Goal: Task Accomplishment & Management: Manage account settings

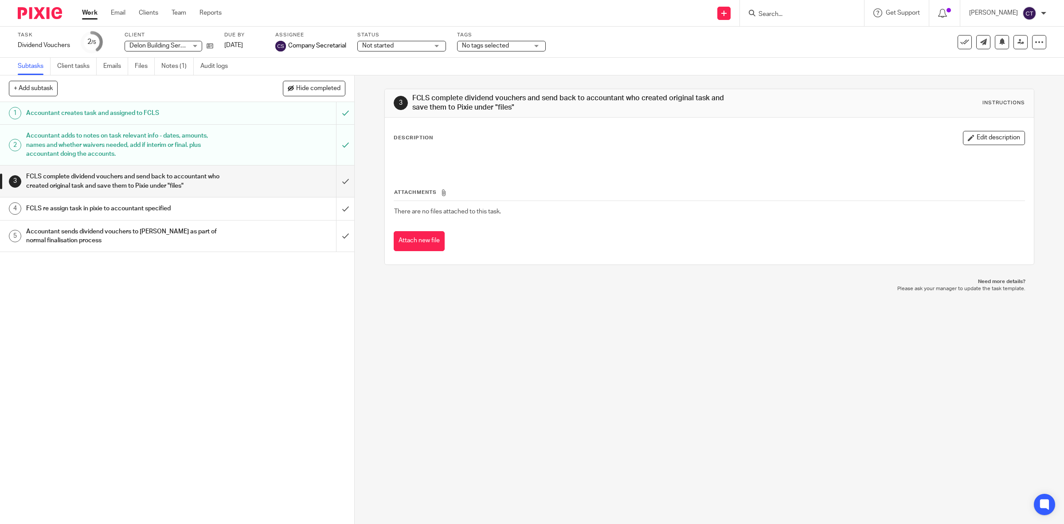
click at [85, 10] on link "Work" at bounding box center [90, 12] width 16 height 9
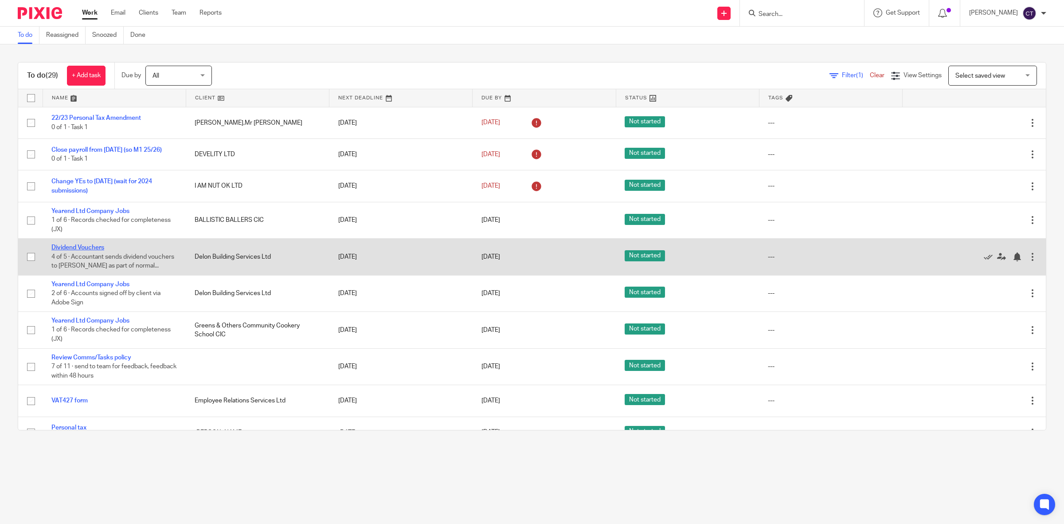
click at [88, 245] on link "Dividend Vouchers" at bounding box center [77, 247] width 53 height 6
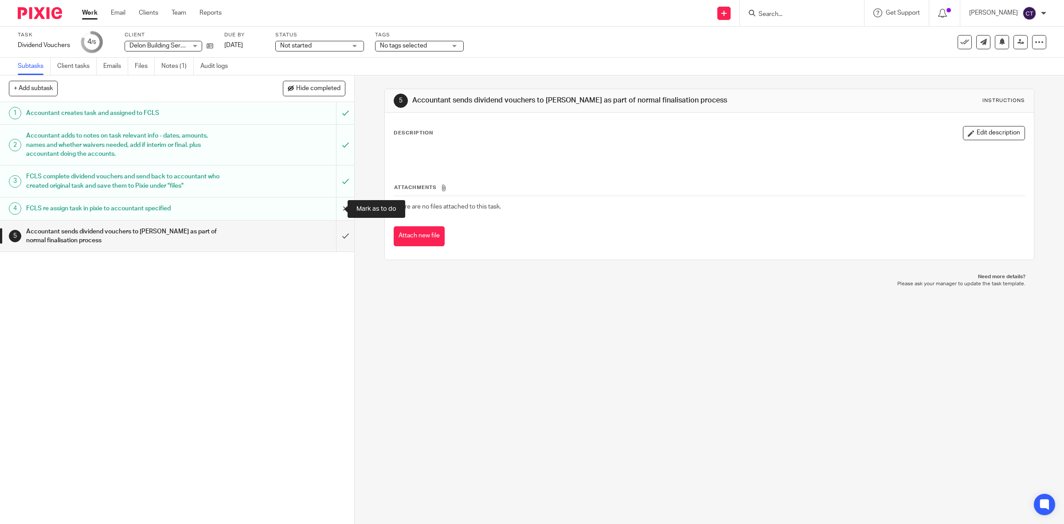
click at [333, 211] on input "submit" at bounding box center [177, 208] width 354 height 22
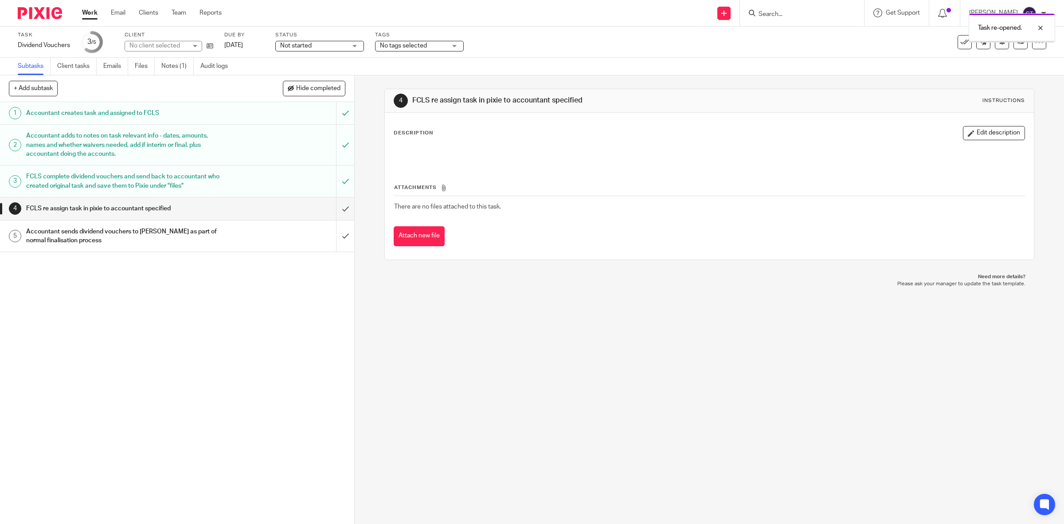
click at [1011, 41] on div at bounding box center [1012, 41] width 86 height 1
click at [1018, 40] on icon at bounding box center [1021, 42] width 7 height 7
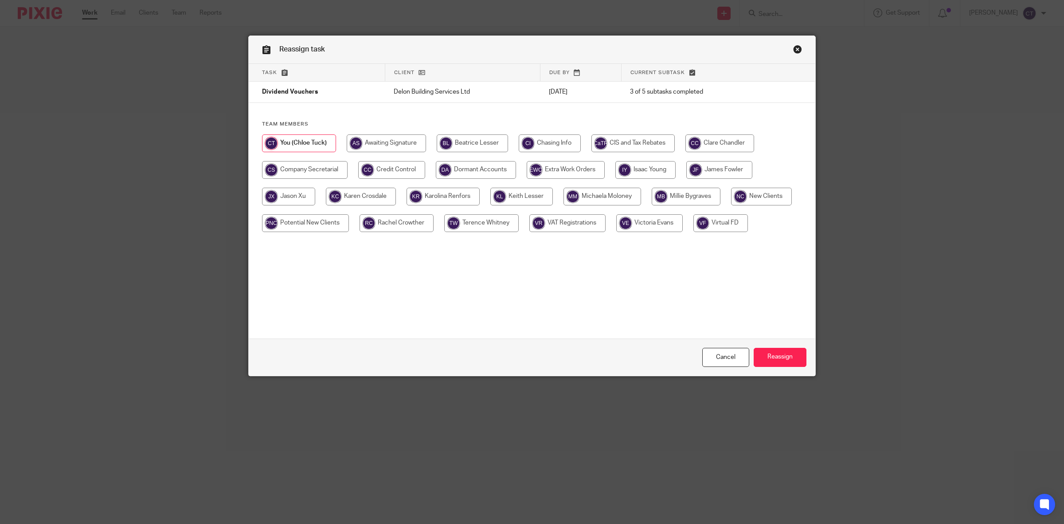
click at [312, 169] on input "radio" at bounding box center [305, 170] width 86 height 18
radio input "true"
click at [793, 52] on link "Close this dialog window" at bounding box center [797, 51] width 9 height 12
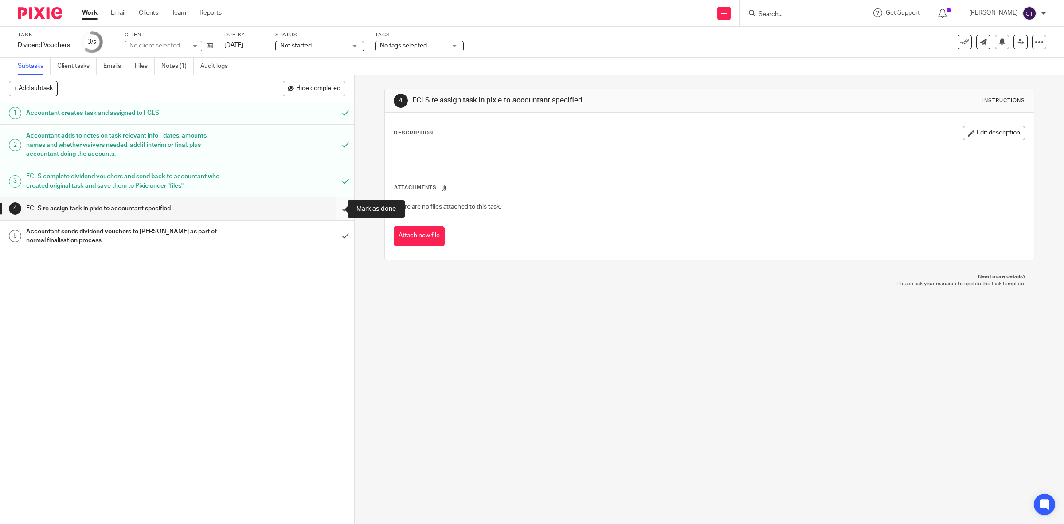
click at [332, 209] on input "submit" at bounding box center [177, 208] width 354 height 22
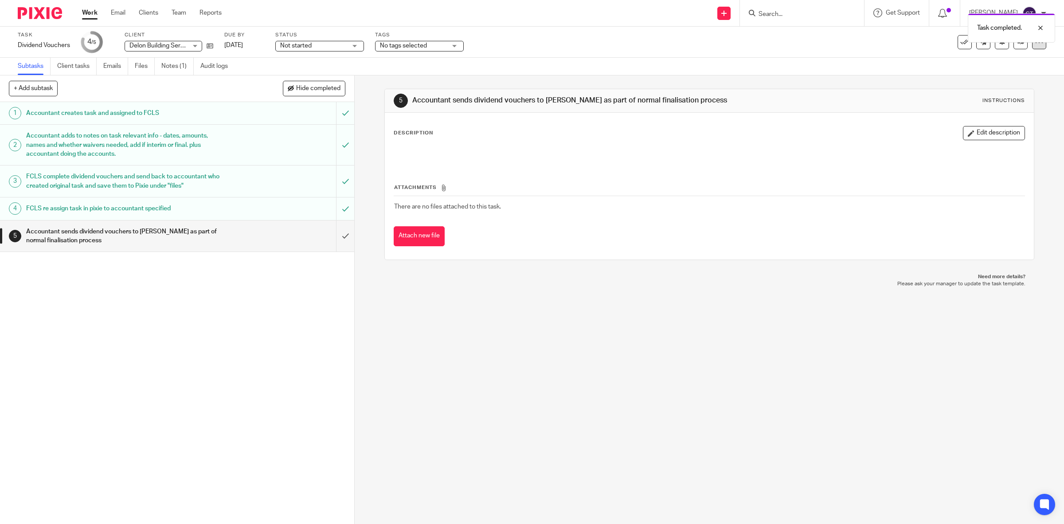
click at [1037, 44] on div at bounding box center [1039, 42] width 14 height 14
click at [1002, 78] on link "Advanced task editor" at bounding box center [1003, 77] width 59 height 6
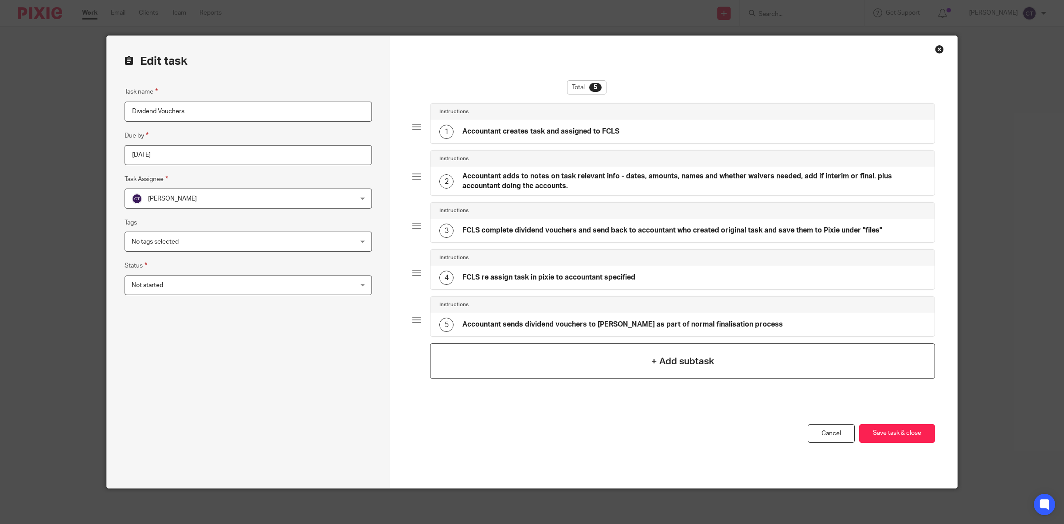
click at [654, 348] on div "+ Add subtask" at bounding box center [682, 360] width 505 height 35
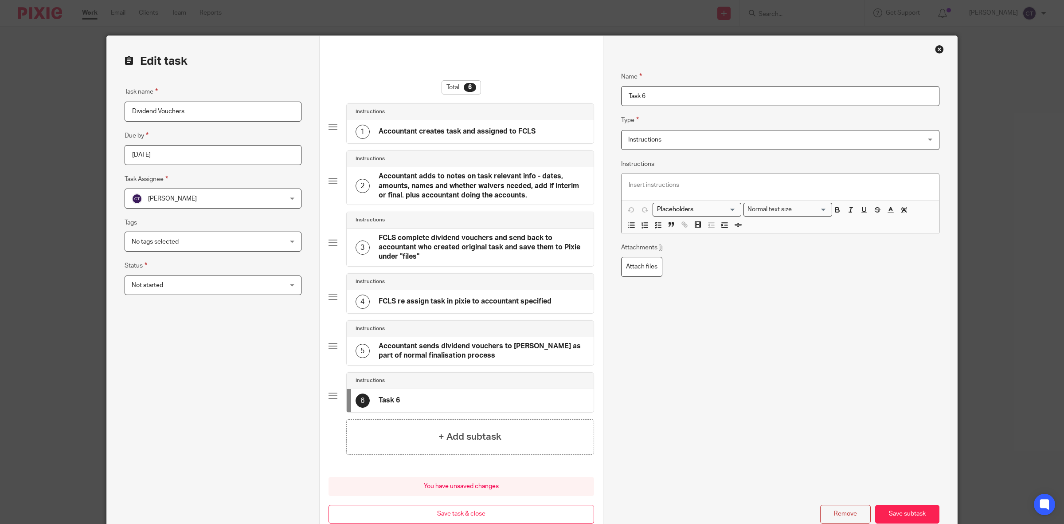
drag, startPoint x: 649, startPoint y: 98, endPoint x: 591, endPoint y: 83, distance: 59.4
click at [591, 85] on form "Edit task Task name Dividend Vouchers Due by [DATE] Task Assignee [PERSON_NAME]…" at bounding box center [532, 290] width 850 height 509
type input "Amend name on pdf"
click at [661, 397] on div "Name Amend name on pdf Type Instructions Instructions Instructions Send automat…" at bounding box center [780, 290] width 318 height 465
click at [913, 517] on button "Save subtask" at bounding box center [907, 514] width 64 height 19
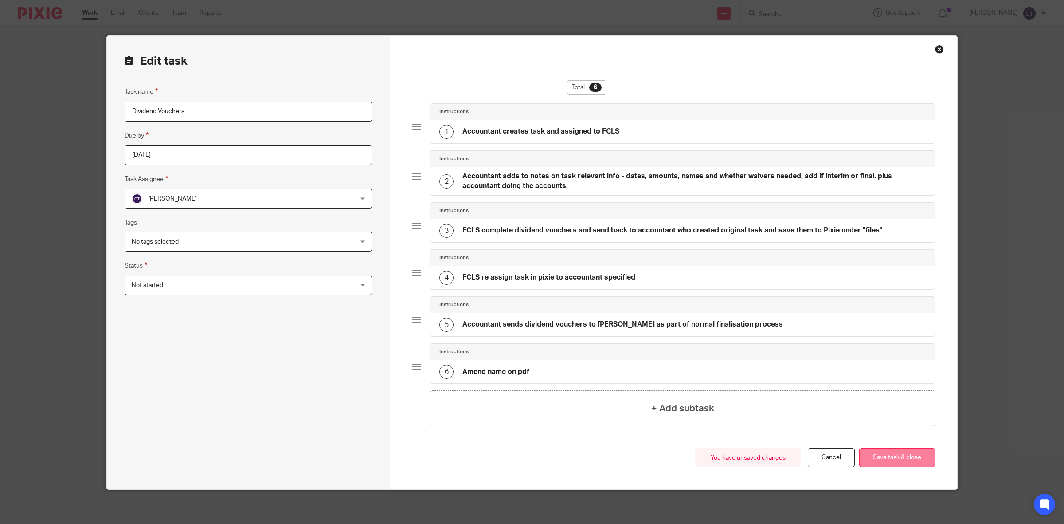
click at [885, 465] on button "Save task & close" at bounding box center [897, 457] width 76 height 19
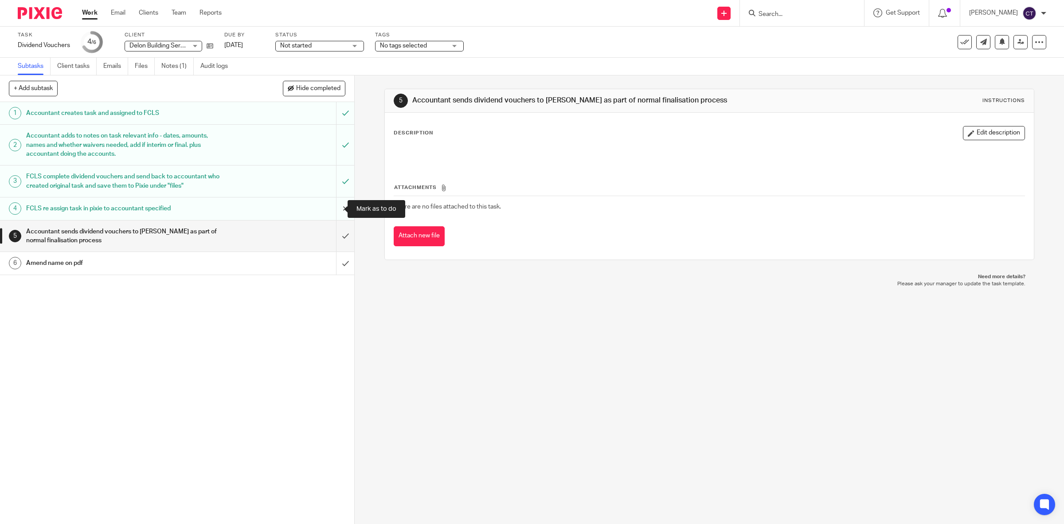
click at [338, 205] on input "submit" at bounding box center [177, 208] width 354 height 22
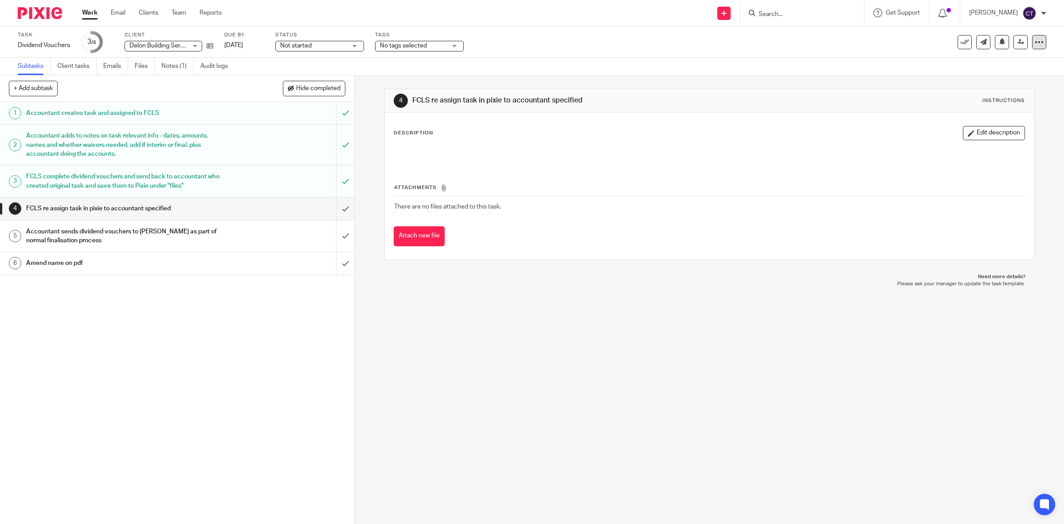
click at [1035, 43] on icon at bounding box center [1039, 42] width 9 height 9
click at [1006, 74] on link "Advanced task editor" at bounding box center [1003, 77] width 59 height 6
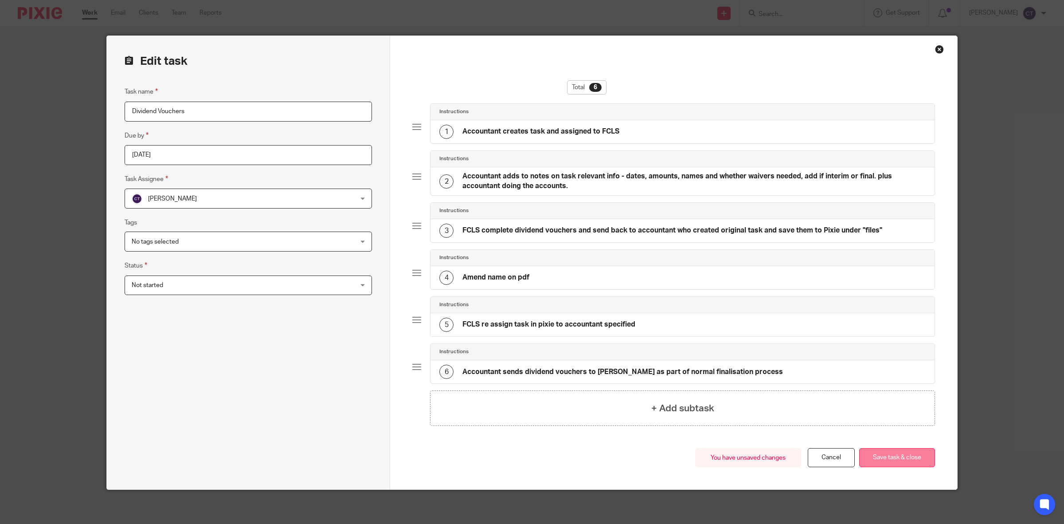
click at [901, 458] on button "Save task & close" at bounding box center [897, 457] width 76 height 19
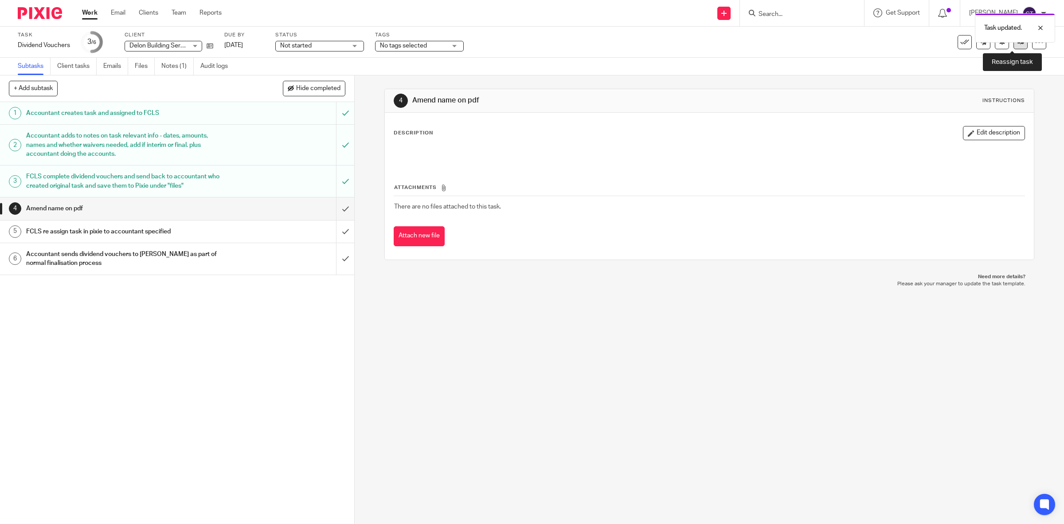
click at [1018, 43] on icon at bounding box center [1021, 42] width 7 height 7
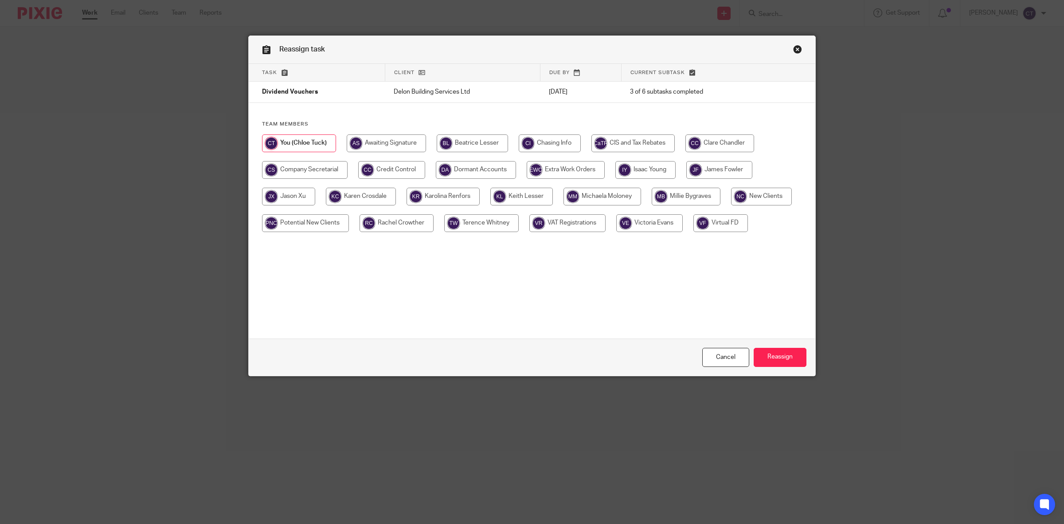
click at [301, 169] on input "radio" at bounding box center [305, 170] width 86 height 18
radio input "true"
click at [789, 356] on input "Reassign" at bounding box center [780, 357] width 53 height 19
